Goal: Task Accomplishment & Management: Complete application form

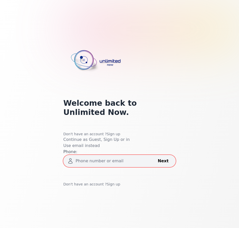
click at [110, 134] on link "Sign up" at bounding box center [114, 134] width 14 height 4
click at [80, 146] on link "Use email instead" at bounding box center [81, 145] width 37 height 5
